Goal: Information Seeking & Learning: Understand process/instructions

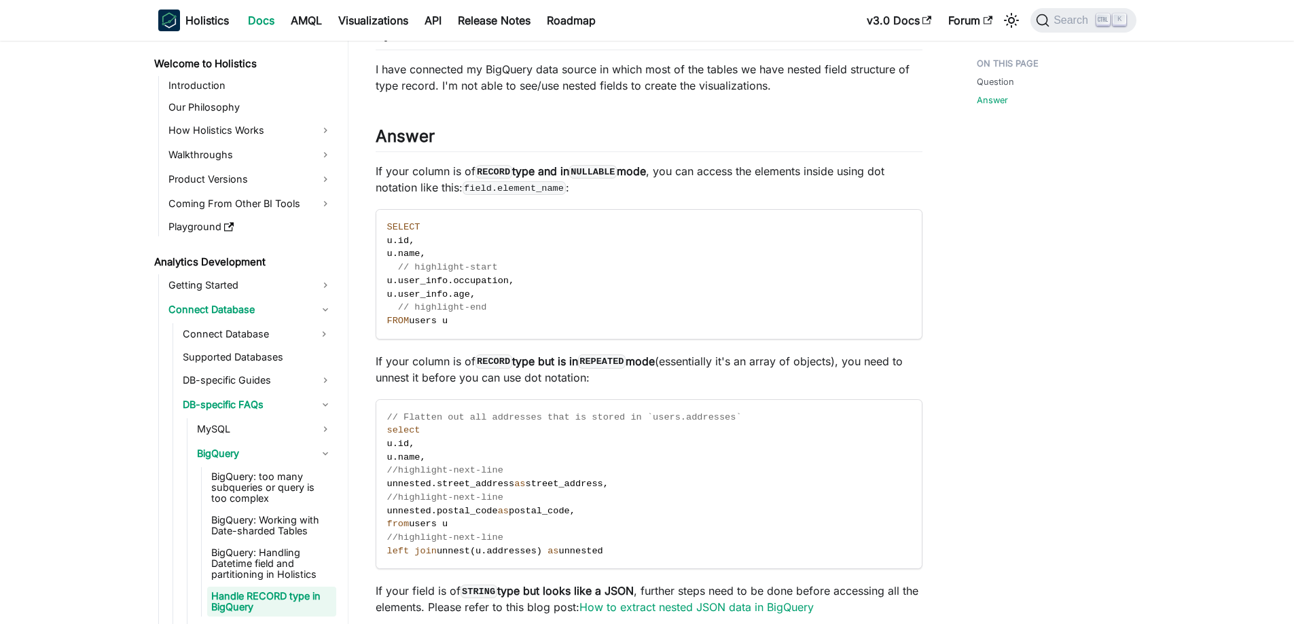
scroll to position [109, 0]
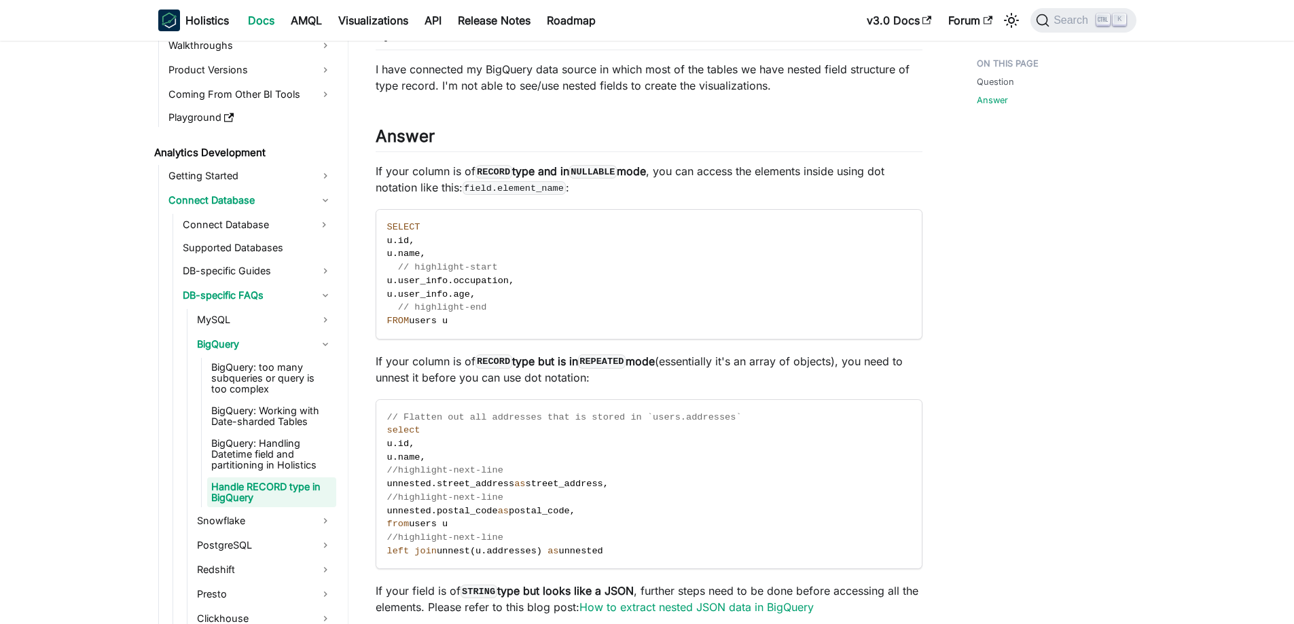
click at [607, 371] on p "If your column is of RECORD type but is in REPEATED mode (essentially it's an a…" at bounding box center [649, 369] width 547 height 33
drag, startPoint x: 633, startPoint y: 363, endPoint x: 639, endPoint y: 362, distance: 6.8
click at [639, 362] on strong "RECORD type but is in REPEATED mode" at bounding box center [566, 362] width 180 height 14
click at [618, 383] on p "If your column is of RECORD type but is in REPEATED mode (essentially it's an a…" at bounding box center [649, 369] width 547 height 33
click at [608, 364] on code "REPEATED" at bounding box center [602, 362] width 48 height 14
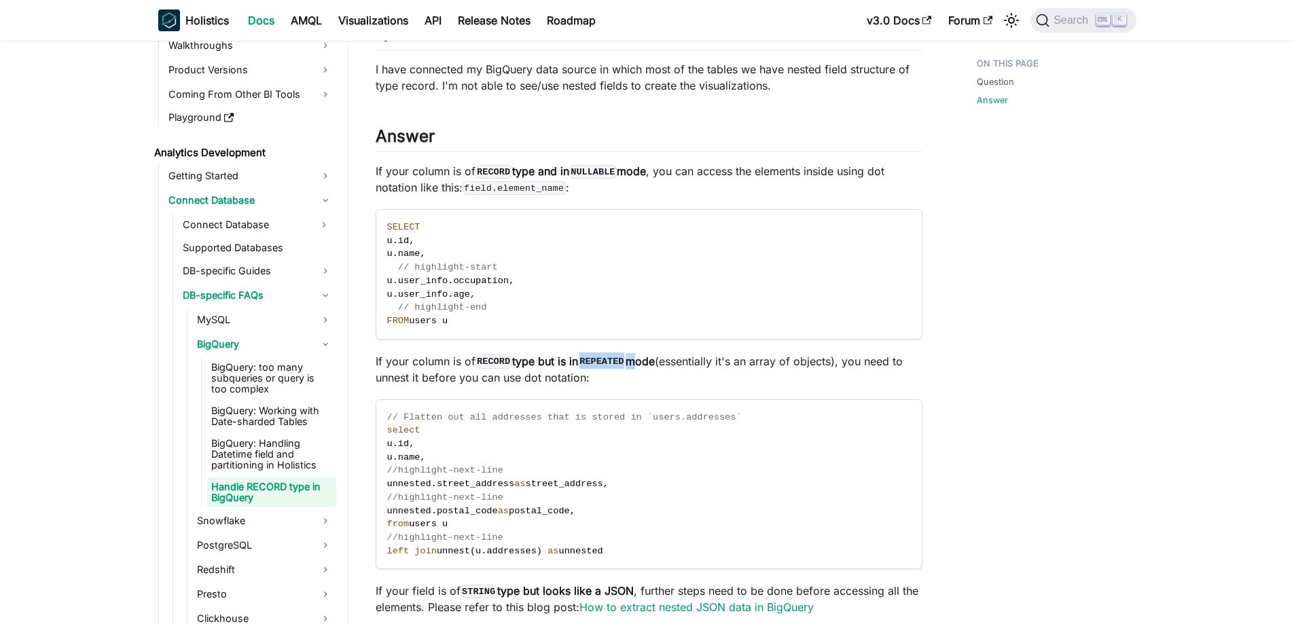
click at [608, 364] on code "REPEATED" at bounding box center [602, 362] width 48 height 14
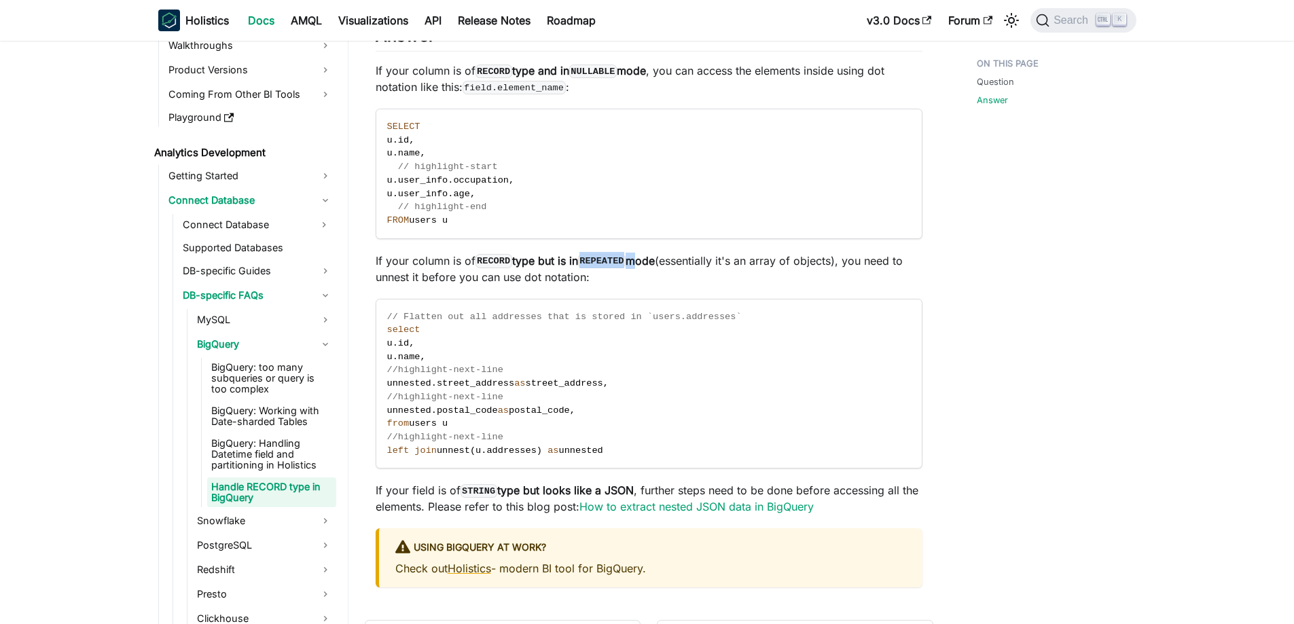
scroll to position [272, 0]
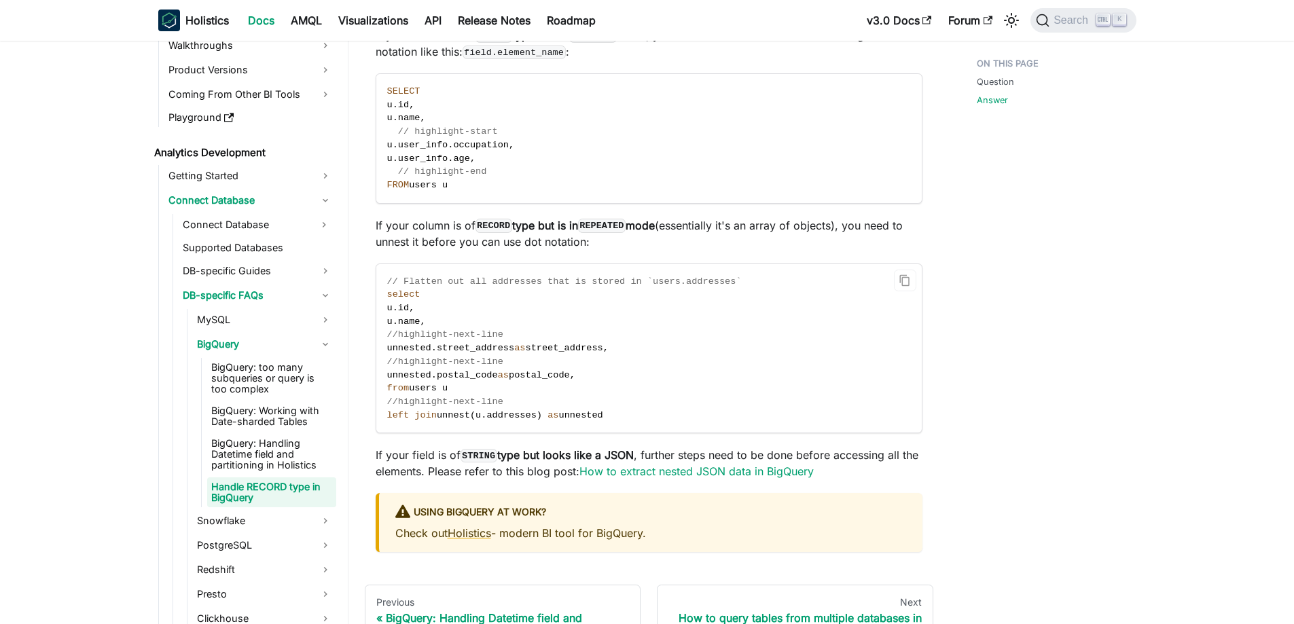
click at [573, 417] on span "unnested" at bounding box center [581, 415] width 44 height 10
